Goal: Register for event/course

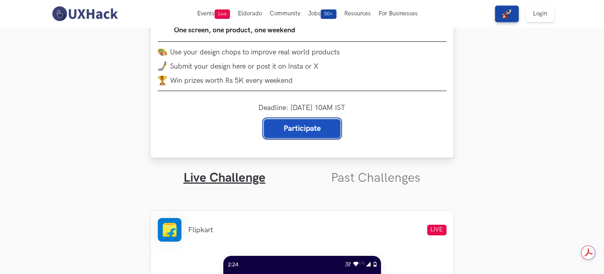
click at [304, 136] on link "Participate" at bounding box center [302, 128] width 76 height 19
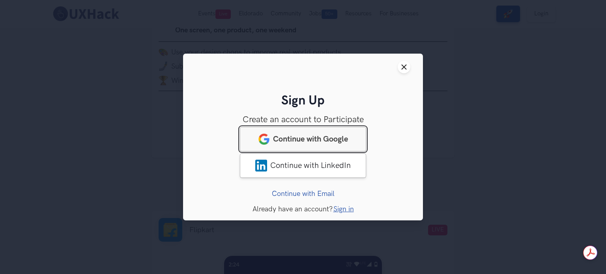
click at [338, 143] on link "Continue with Google" at bounding box center [303, 139] width 126 height 24
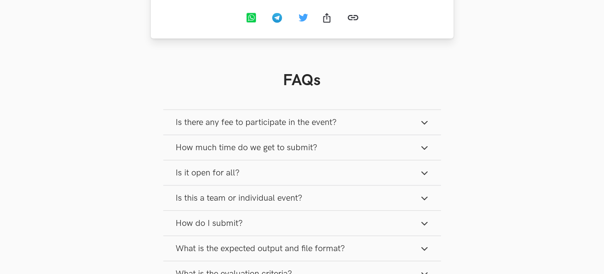
scroll to position [946, 0]
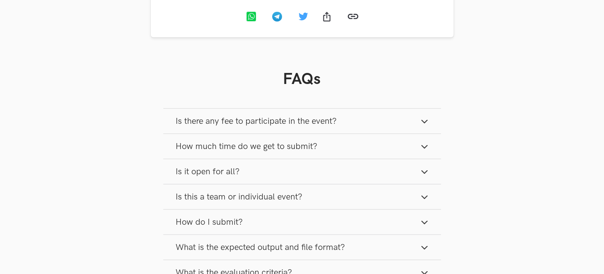
click at [389, 127] on button "Is there any fee to participate in the event?" at bounding box center [302, 121] width 278 height 25
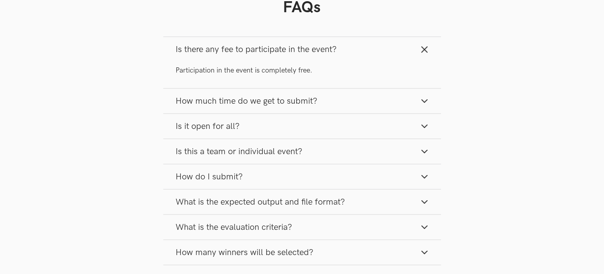
scroll to position [1025, 0]
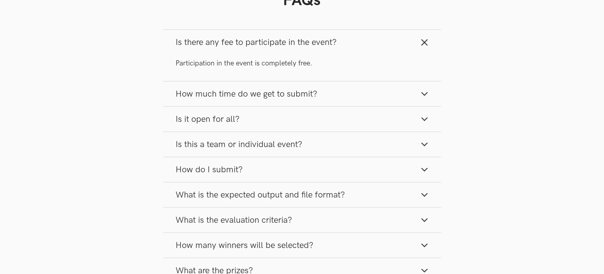
click at [376, 106] on button "How much time do we get to submit?" at bounding box center [302, 94] width 278 height 25
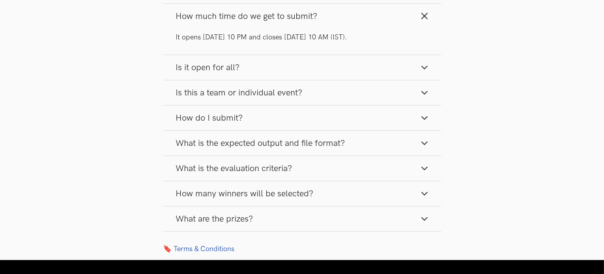
scroll to position [1104, 0]
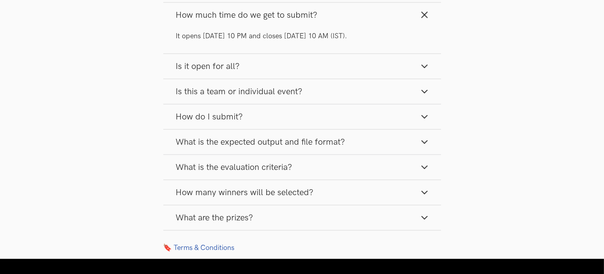
click at [353, 76] on button "Is it open for all?" at bounding box center [302, 66] width 278 height 25
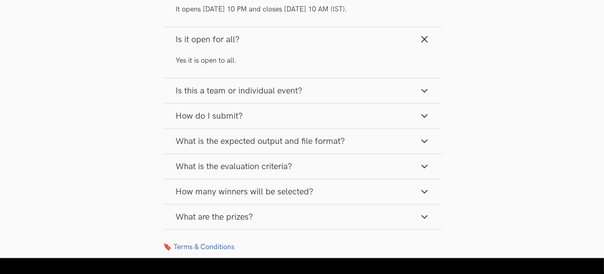
scroll to position [1143, 0]
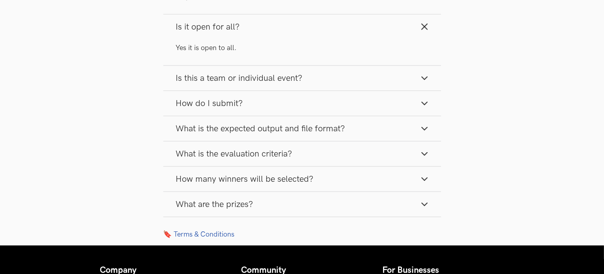
click at [345, 91] on button "Is this a team or individual event?" at bounding box center [302, 78] width 278 height 25
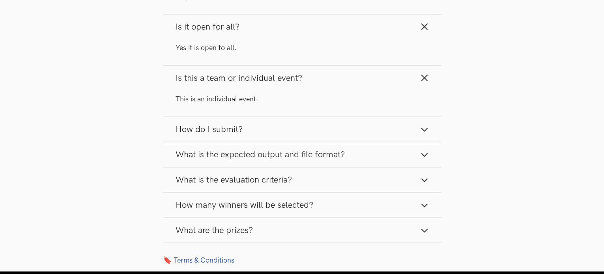
click at [335, 139] on button "How do I submit?" at bounding box center [302, 129] width 278 height 25
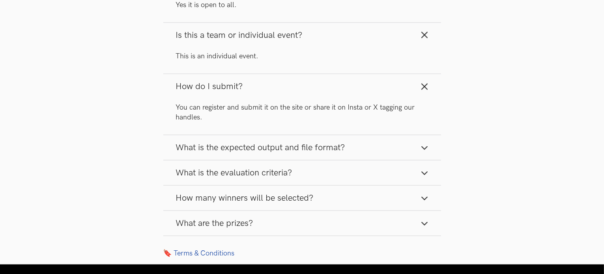
scroll to position [1261, 0]
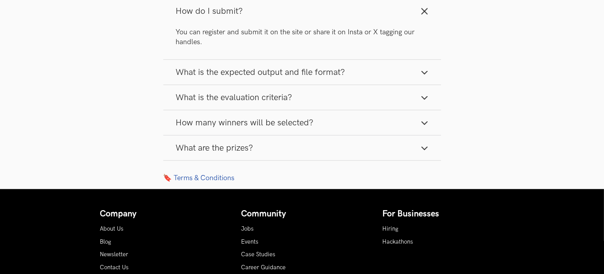
click at [366, 85] on button "What is the expected output and file format?" at bounding box center [302, 72] width 278 height 25
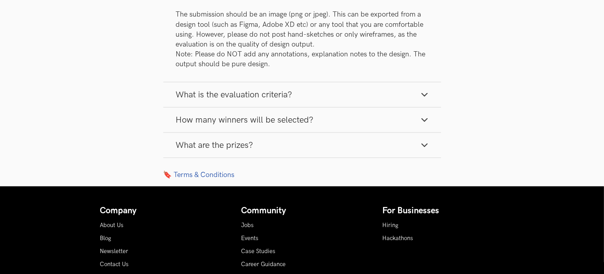
scroll to position [1380, 0]
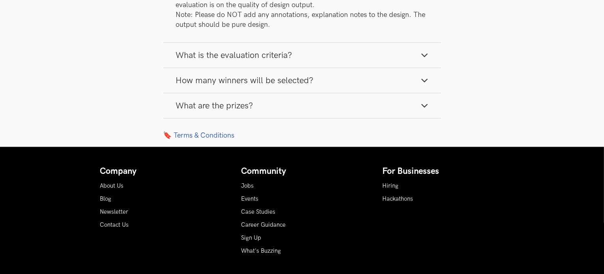
click at [364, 107] on button "What are the prizes?" at bounding box center [302, 105] width 278 height 25
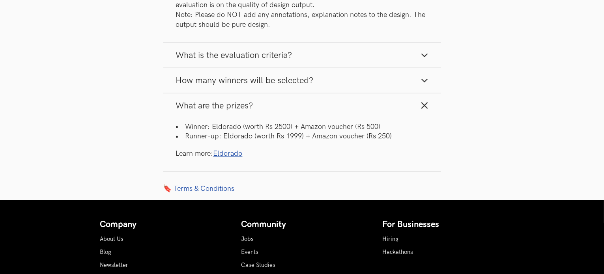
click at [225, 158] on link "Eldorado" at bounding box center [227, 154] width 29 height 8
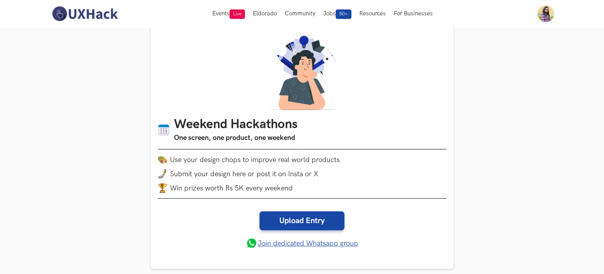
scroll to position [0, 0]
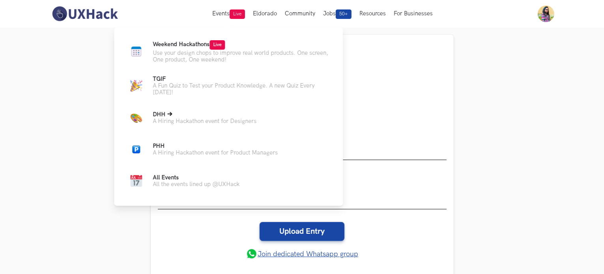
click at [168, 122] on p "A Hiring Hackathon event for Designers" at bounding box center [205, 121] width 104 height 7
click at [221, 188] on p "All the events lined up @UXHack" at bounding box center [196, 184] width 87 height 7
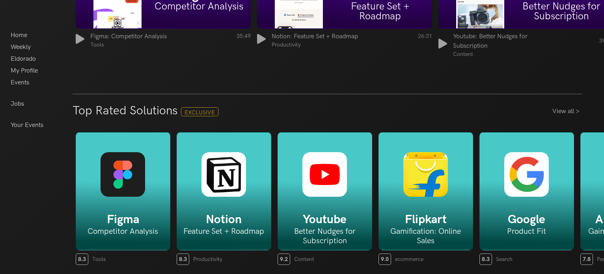
scroll to position [1168, 0]
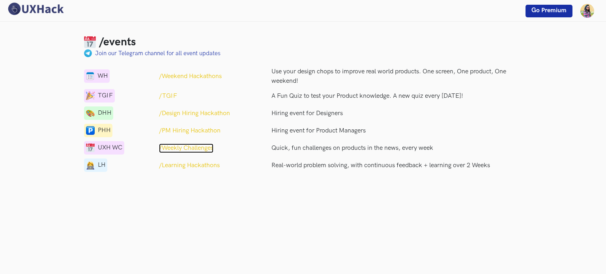
click at [189, 148] on p "/Weekly Challenges" at bounding box center [186, 147] width 54 height 9
click at [208, 75] on p "/Weekend Hackathons" at bounding box center [190, 76] width 63 height 9
click at [221, 115] on p "/Design Hiring Hackathon" at bounding box center [194, 113] width 71 height 9
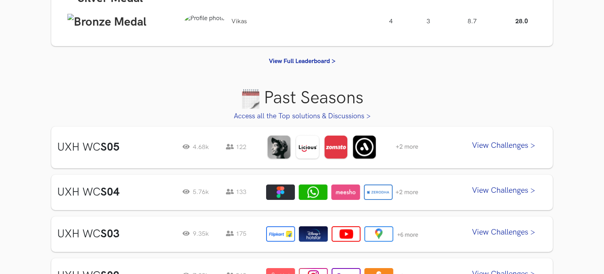
scroll to position [315, 0]
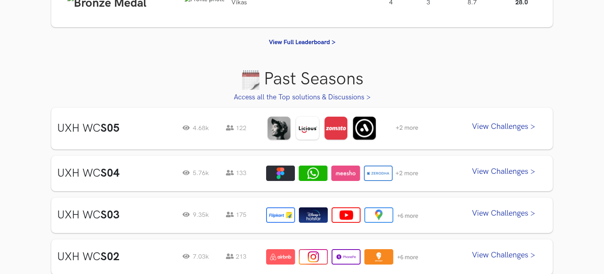
click at [496, 131] on link "View Challenges >" at bounding box center [503, 129] width 87 height 20
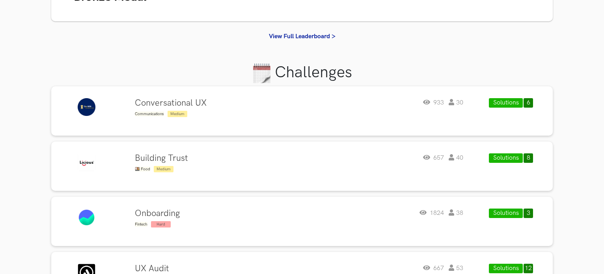
scroll to position [197, 0]
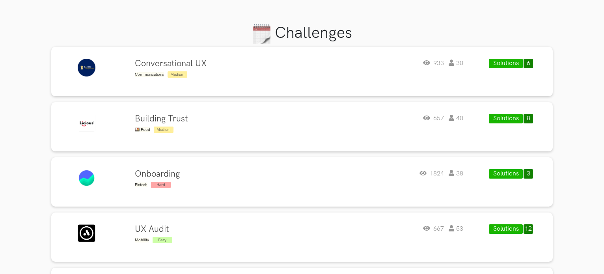
click at [506, 64] on button "Solutions" at bounding box center [506, 63] width 34 height 9
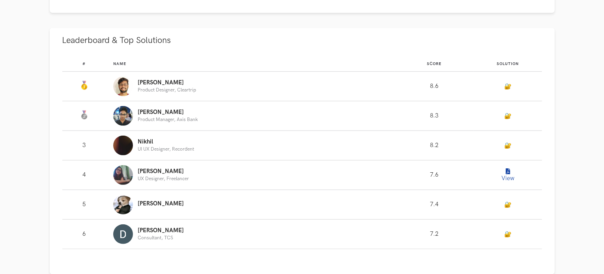
scroll to position [512, 0]
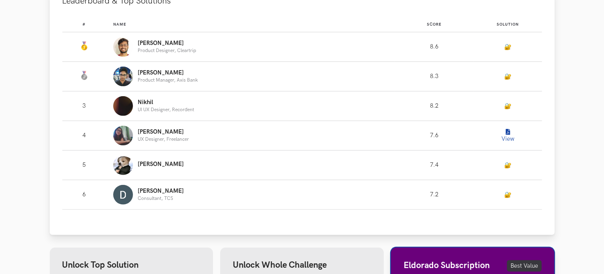
click at [509, 134] on button "View" at bounding box center [507, 136] width 16 height 16
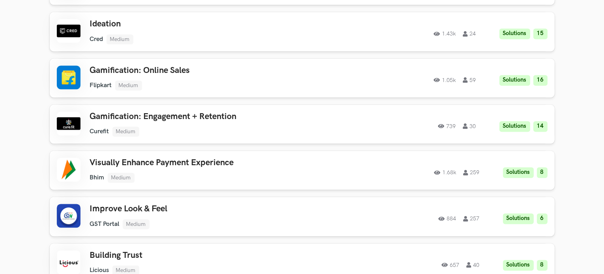
scroll to position [1616, 0]
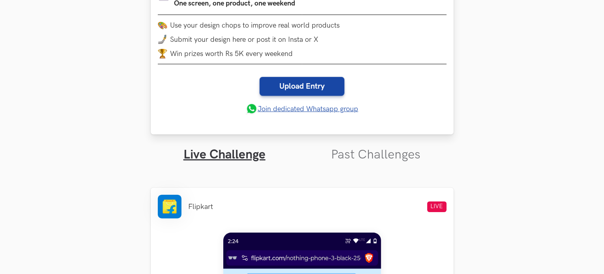
scroll to position [158, 0]
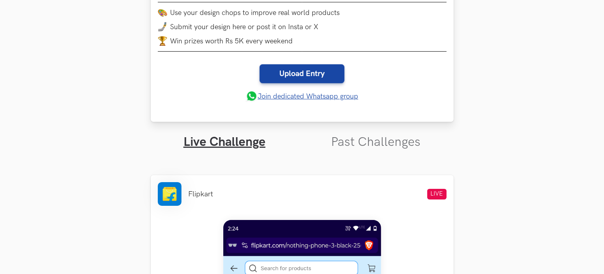
click at [339, 96] on link "Join dedicated Whatsapp group" at bounding box center [302, 96] width 112 height 12
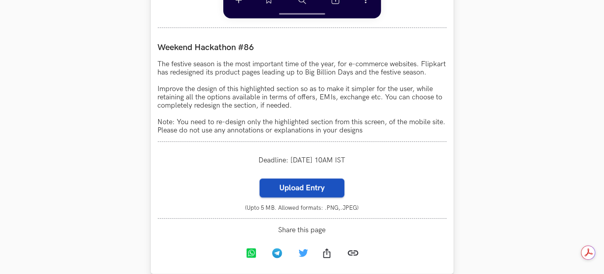
scroll to position [0, 0]
click at [300, 197] on label "Upload Entry" at bounding box center [301, 188] width 85 height 19
click at [259, 179] on input "Upload Entry" at bounding box center [259, 178] width 0 height 0
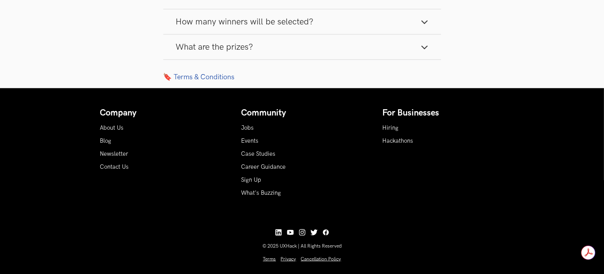
click at [265, 168] on li "Community Jobs Events Case Studies Career Guidance Sign Up What's Buzzing" at bounding box center [301, 152] width 121 height 88
click at [248, 144] on link "Events" at bounding box center [249, 141] width 17 height 7
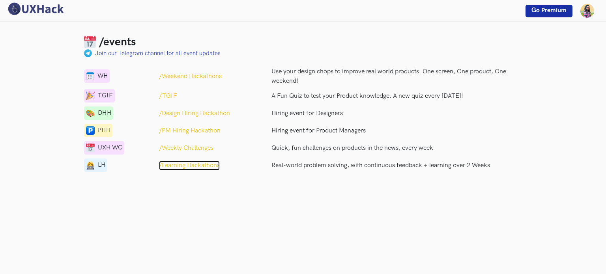
click at [209, 164] on p "/Learning Hackathons" at bounding box center [189, 165] width 61 height 9
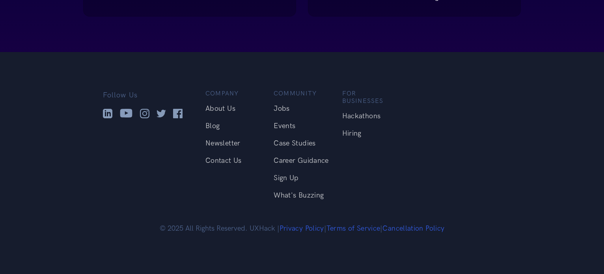
scroll to position [1168, 0]
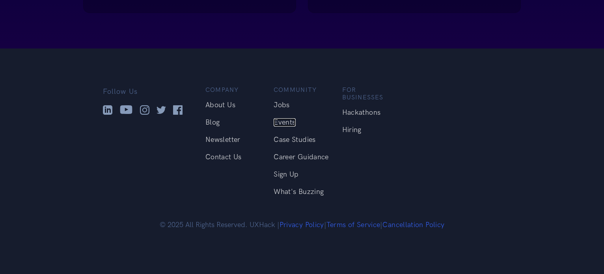
click at [281, 121] on link "Events" at bounding box center [285, 122] width 22 height 8
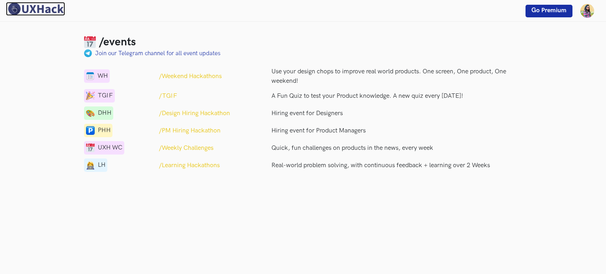
click at [14, 5] on img at bounding box center [35, 9] width 59 height 14
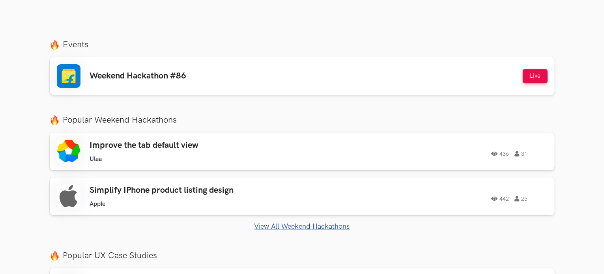
scroll to position [276, 0]
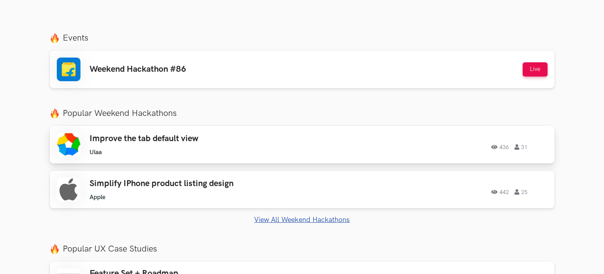
click at [277, 141] on h3 "Improve the tab default view" at bounding box center [202, 139] width 224 height 10
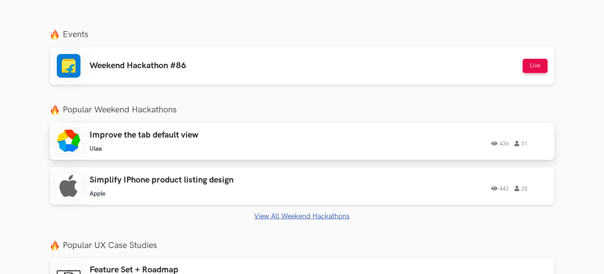
scroll to position [315, 0]
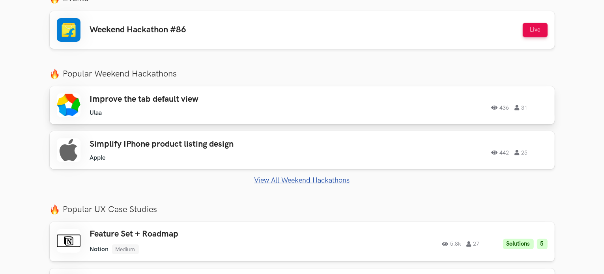
click at [213, 96] on h3 "Improve the tab default view" at bounding box center [202, 99] width 224 height 10
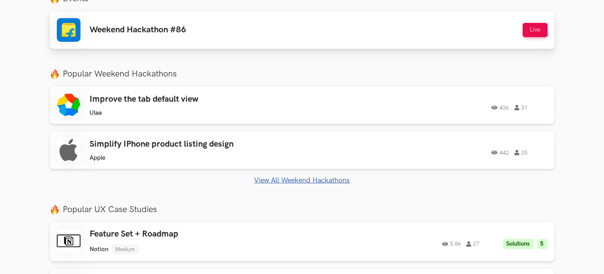
click at [469, 25] on div "Weekend Hackathon #86 Live" at bounding box center [302, 30] width 490 height 24
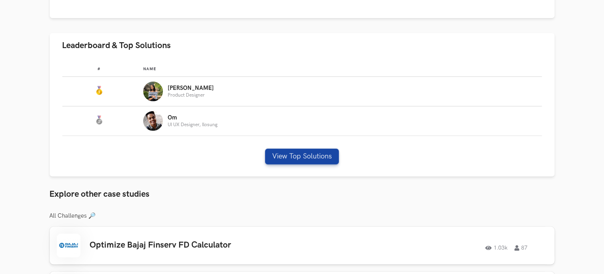
scroll to position [315, 0]
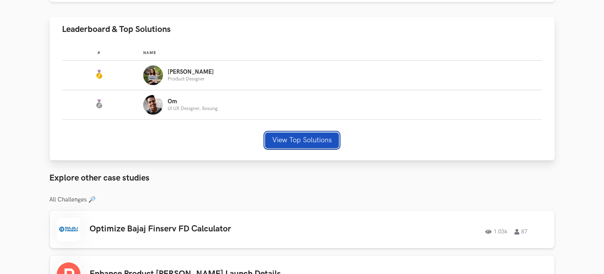
click at [304, 140] on button "View Top Solutions" at bounding box center [302, 140] width 74 height 16
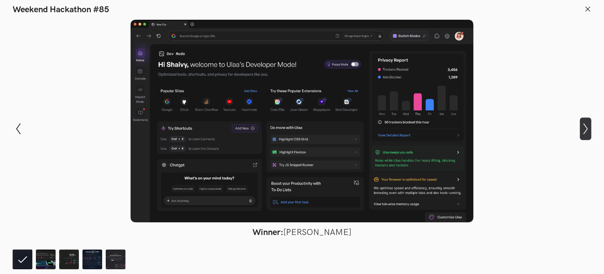
click at [588, 127] on icon "Show next slide" at bounding box center [584, 128] width 11 height 11
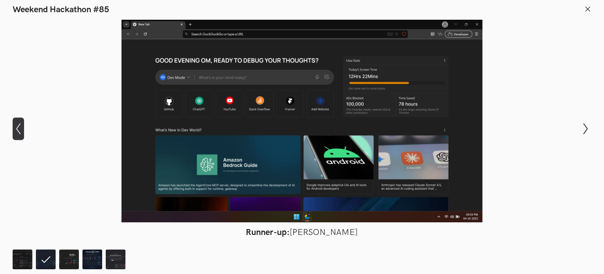
click at [20, 127] on icon "Show previous slide" at bounding box center [18, 128] width 11 height 11
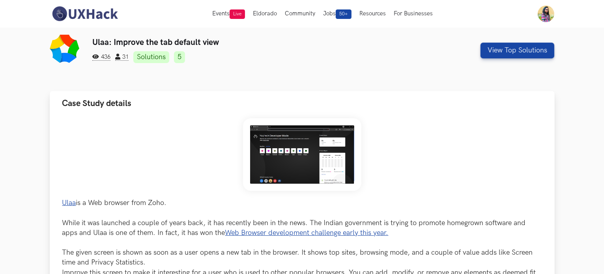
click at [315, 154] on img at bounding box center [302, 154] width 118 height 73
click at [334, 157] on img at bounding box center [302, 154] width 118 height 73
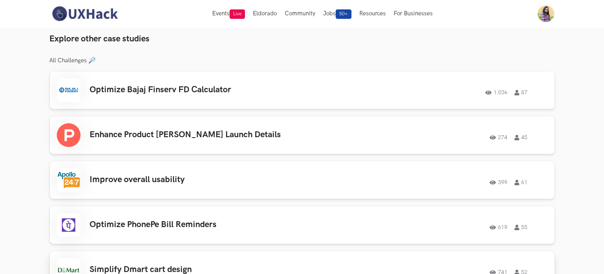
scroll to position [394, 0]
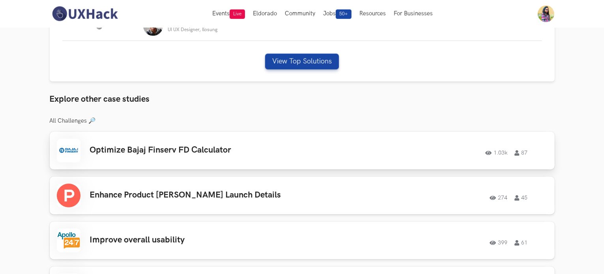
click at [291, 152] on h3 "Optimize Bajaj Finserv FD Calculator" at bounding box center [202, 150] width 224 height 10
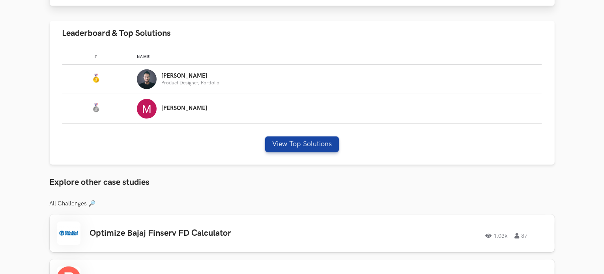
scroll to position [434, 0]
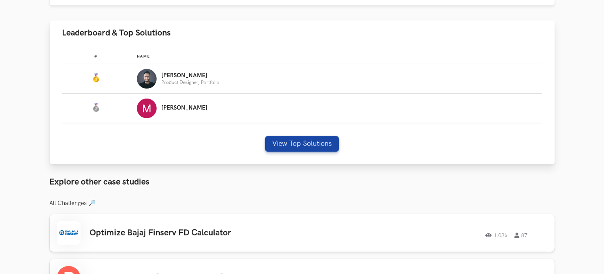
click at [188, 83] on p "Product Designer, Portfolio" at bounding box center [190, 82] width 58 height 5
click at [237, 112] on div "[PERSON_NAME]" at bounding box center [335, 109] width 397 height 20
click at [299, 139] on button "View Top Solutions" at bounding box center [302, 144] width 74 height 16
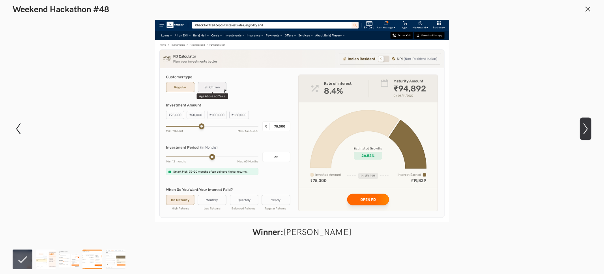
click at [588, 135] on button "Show next slide" at bounding box center [584, 128] width 11 height 23
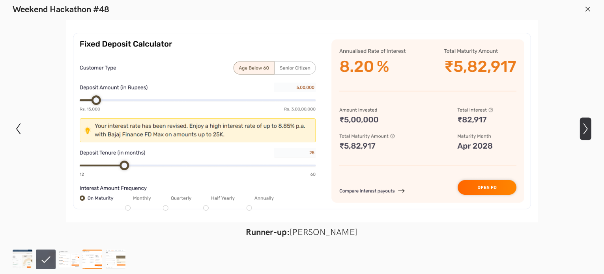
click at [589, 124] on icon "Show next slide" at bounding box center [584, 128] width 11 height 11
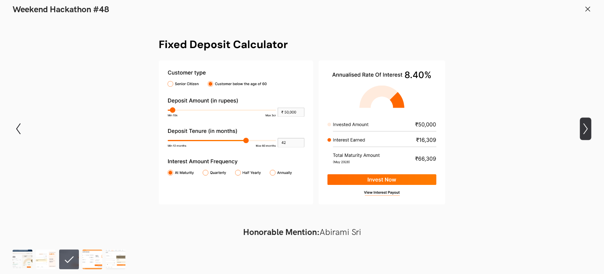
click at [589, 124] on icon "Show next slide" at bounding box center [584, 128] width 11 height 11
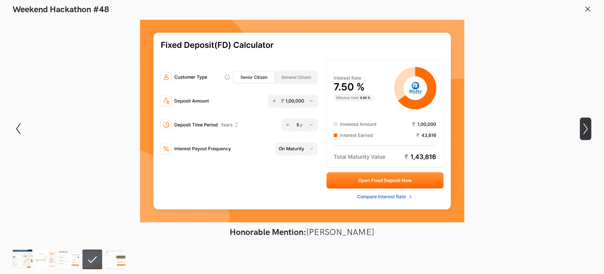
click at [589, 124] on icon "Show next slide" at bounding box center [584, 128] width 11 height 11
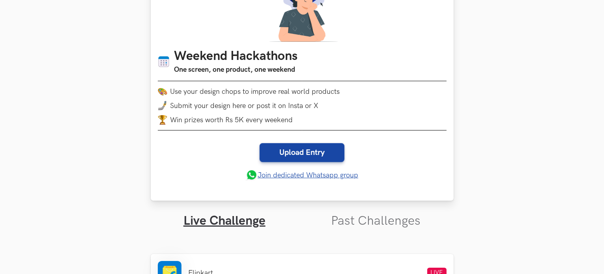
scroll to position [118, 0]
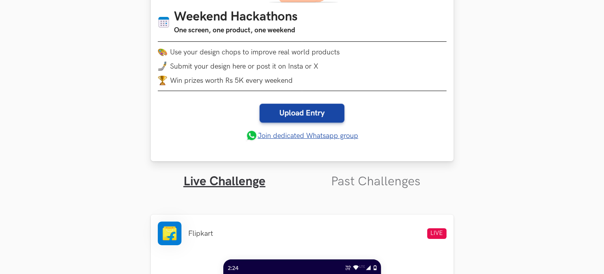
click at [316, 137] on link "Join dedicated Whatsapp group" at bounding box center [302, 136] width 112 height 12
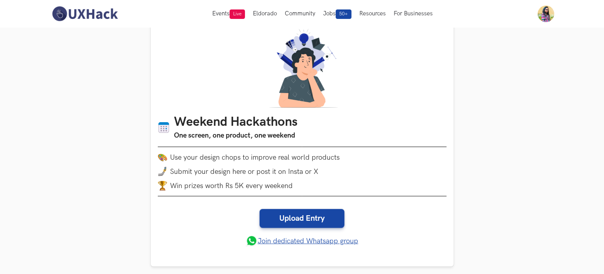
scroll to position [0, 0]
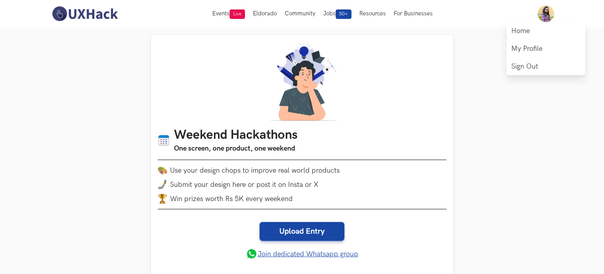
click at [551, 11] on img at bounding box center [545, 14] width 17 height 17
click at [527, 52] on link "My Profile" at bounding box center [545, 49] width 79 height 18
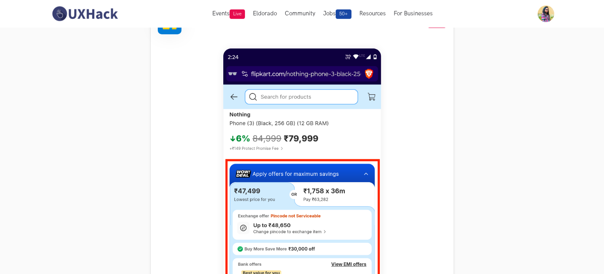
scroll to position [315, 0]
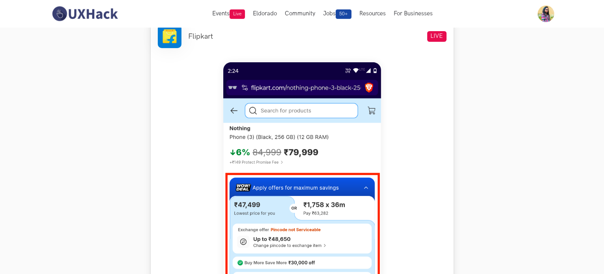
click at [280, 80] on img at bounding box center [302, 237] width 158 height 350
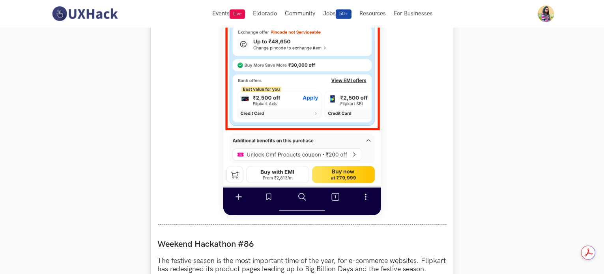
scroll to position [512, 0]
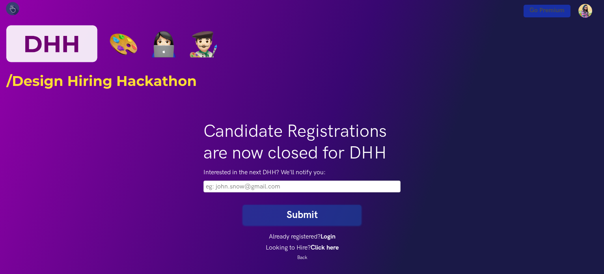
click at [237, 190] on input "email" at bounding box center [301, 187] width 197 height 12
type input "shivani12920@gmail.com"
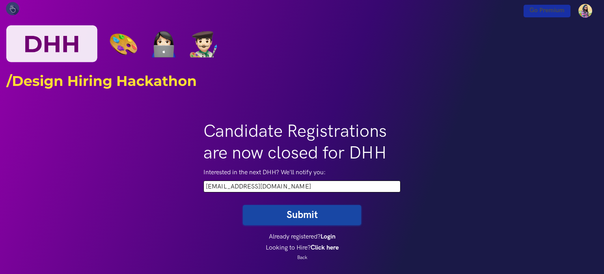
click at [293, 218] on button "Submit" at bounding box center [302, 215] width 118 height 20
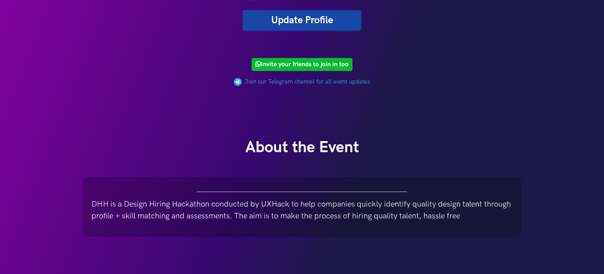
scroll to position [189, 0]
